Goal: Task Accomplishment & Management: Use online tool/utility

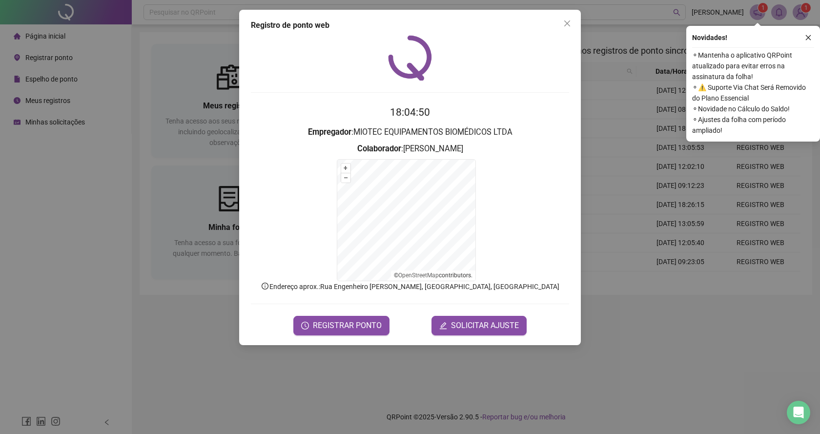
click at [181, 276] on div "Registro de ponto web 18:04:50 Empregador : MIOTEC EQUIPAMENTOS BIOMÉDICOS LTDA…" at bounding box center [410, 217] width 820 height 434
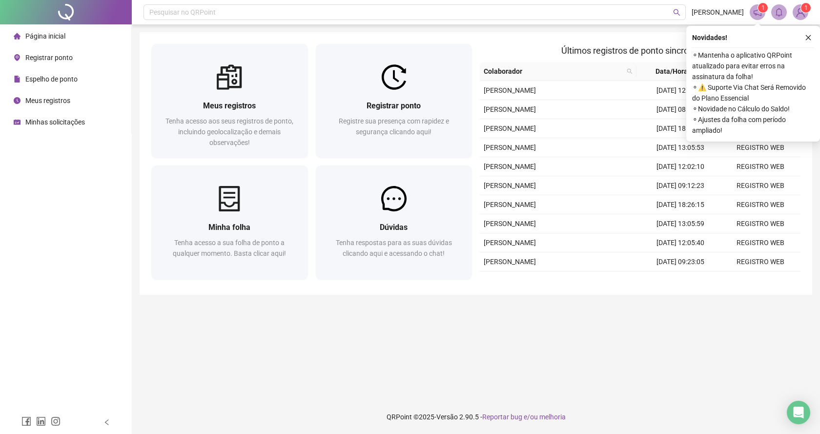
click at [814, 34] on div "Novidades ! ⚬ Mantenha o aplicativo QRPoint atualizado para evitar erros na ass…" at bounding box center [753, 84] width 134 height 116
click at [811, 34] on button "button" at bounding box center [808, 38] width 12 height 12
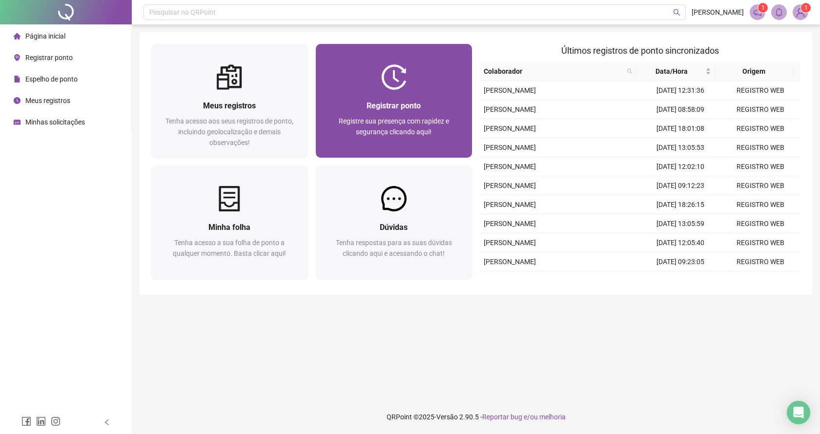
click at [340, 70] on div at bounding box center [394, 76] width 157 height 25
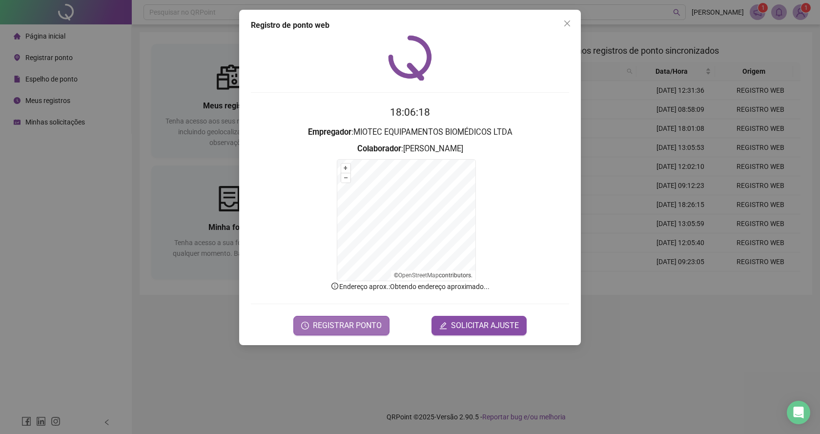
click at [336, 334] on button "REGISTRAR PONTO" at bounding box center [341, 326] width 96 height 20
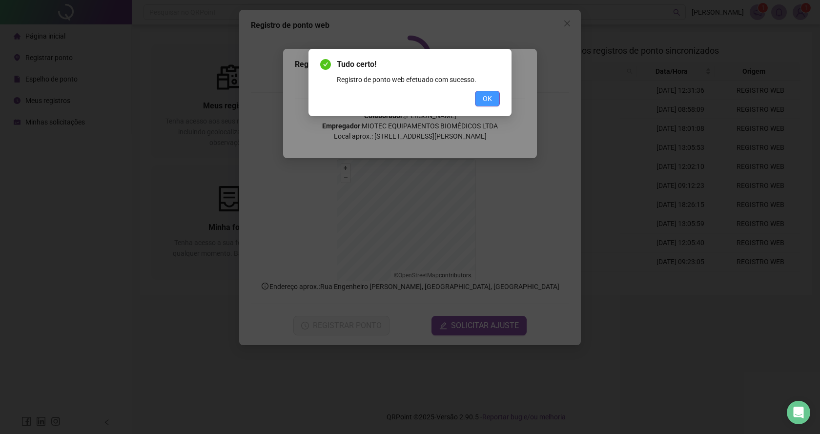
click at [487, 100] on span "OK" at bounding box center [486, 98] width 9 height 11
